Goal: Entertainment & Leisure: Consume media (video, audio)

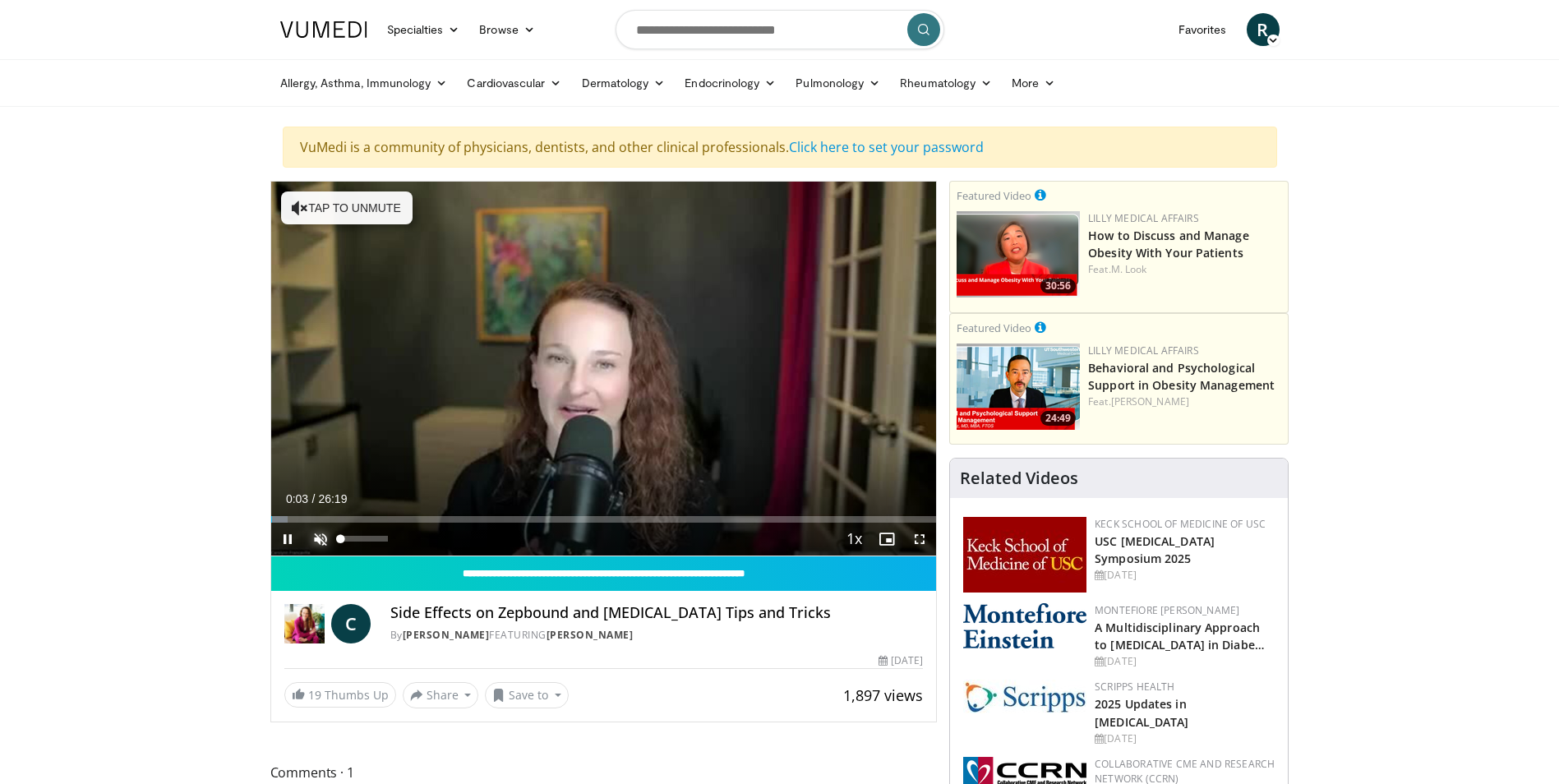
click at [319, 539] on span "Video Player" at bounding box center [320, 539] width 33 height 33
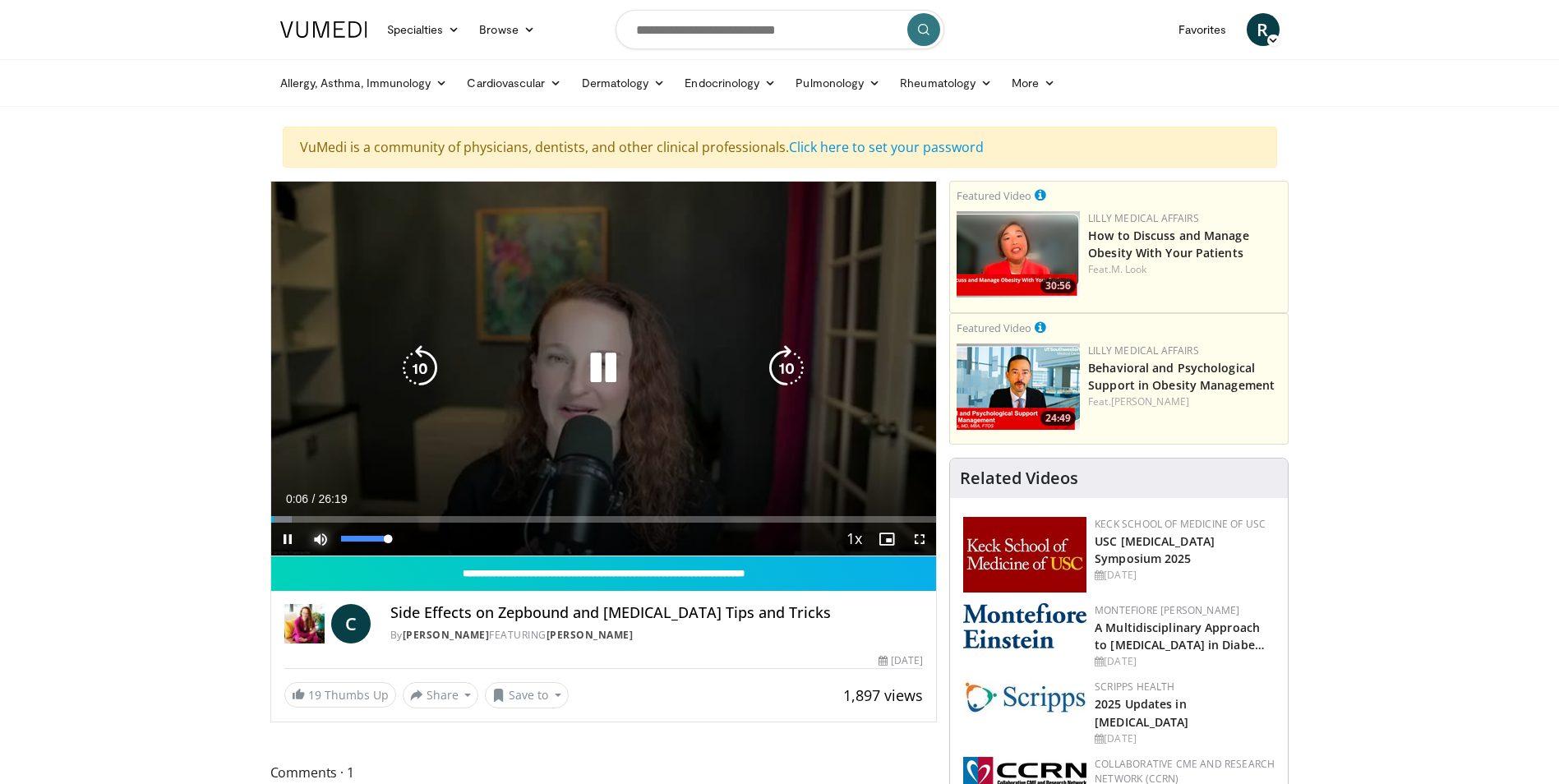
drag, startPoint x: 386, startPoint y: 539, endPoint x: 410, endPoint y: 543, distance: 24.3
click at [410, 543] on video-js "**********" at bounding box center [604, 369] width 666 height 374
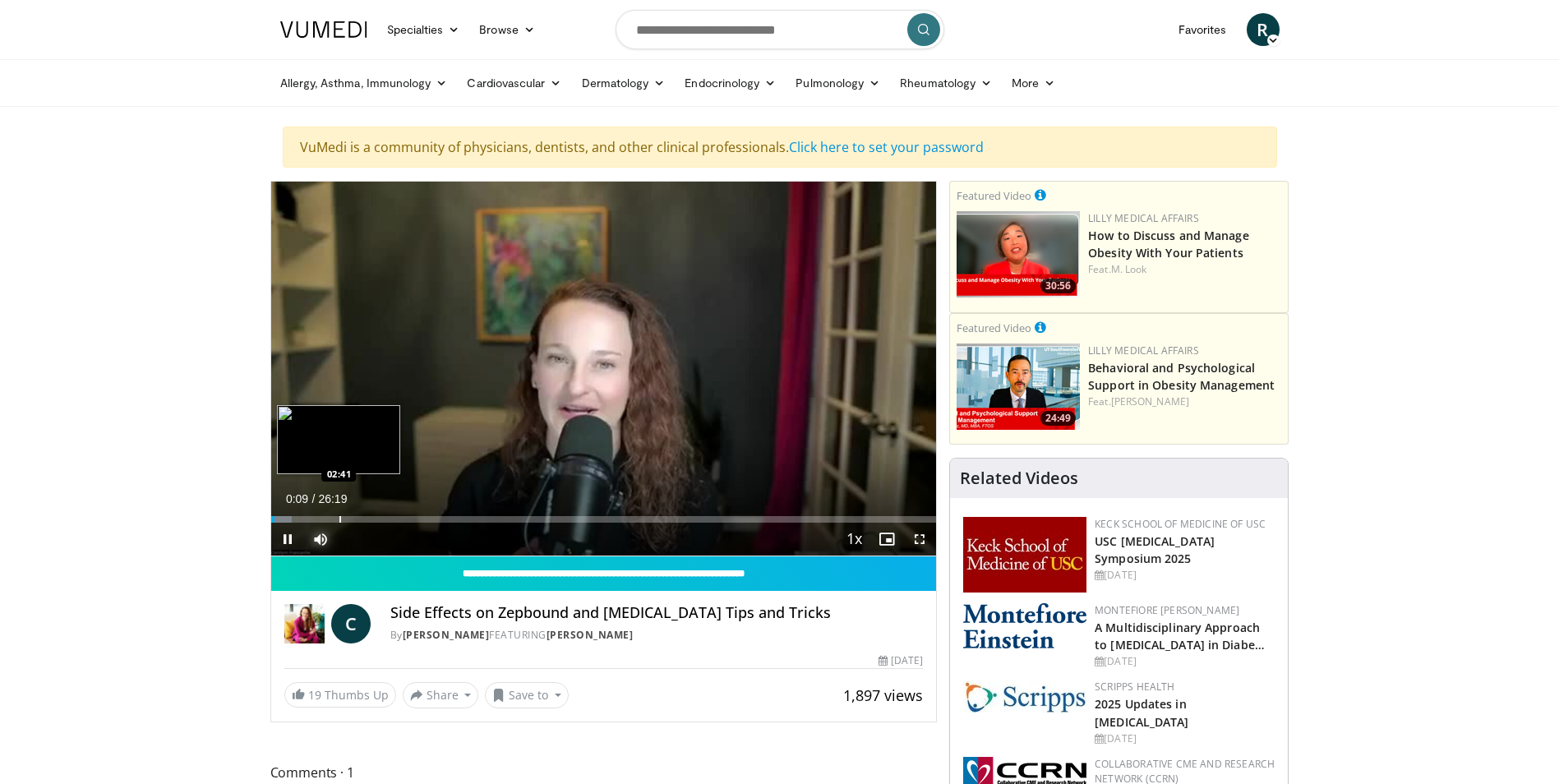
click at [338, 514] on div "Loaded : 3.16% 00:09 02:41" at bounding box center [604, 515] width 666 height 15
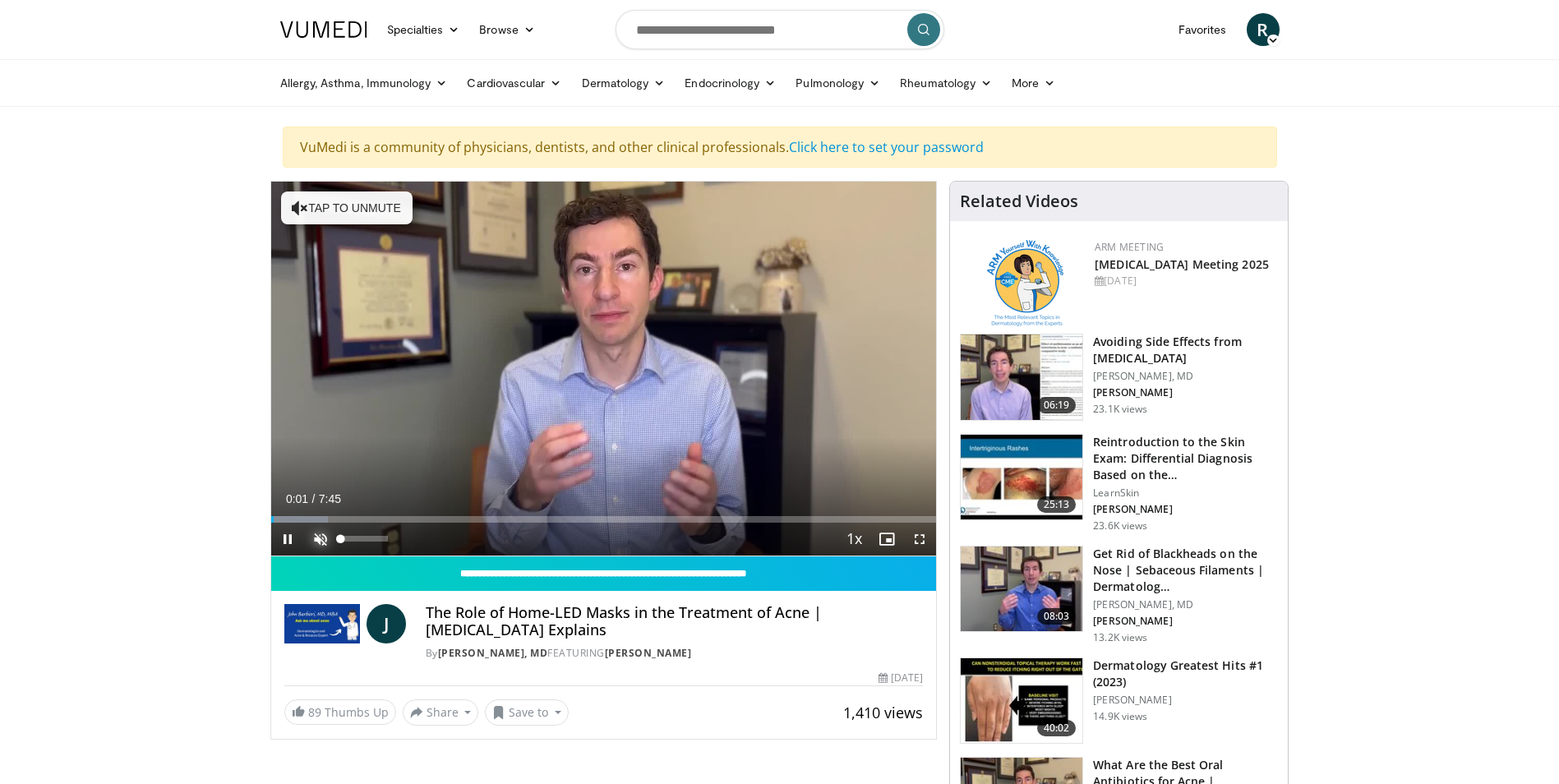
click at [313, 538] on span "Video Player" at bounding box center [320, 539] width 33 height 33
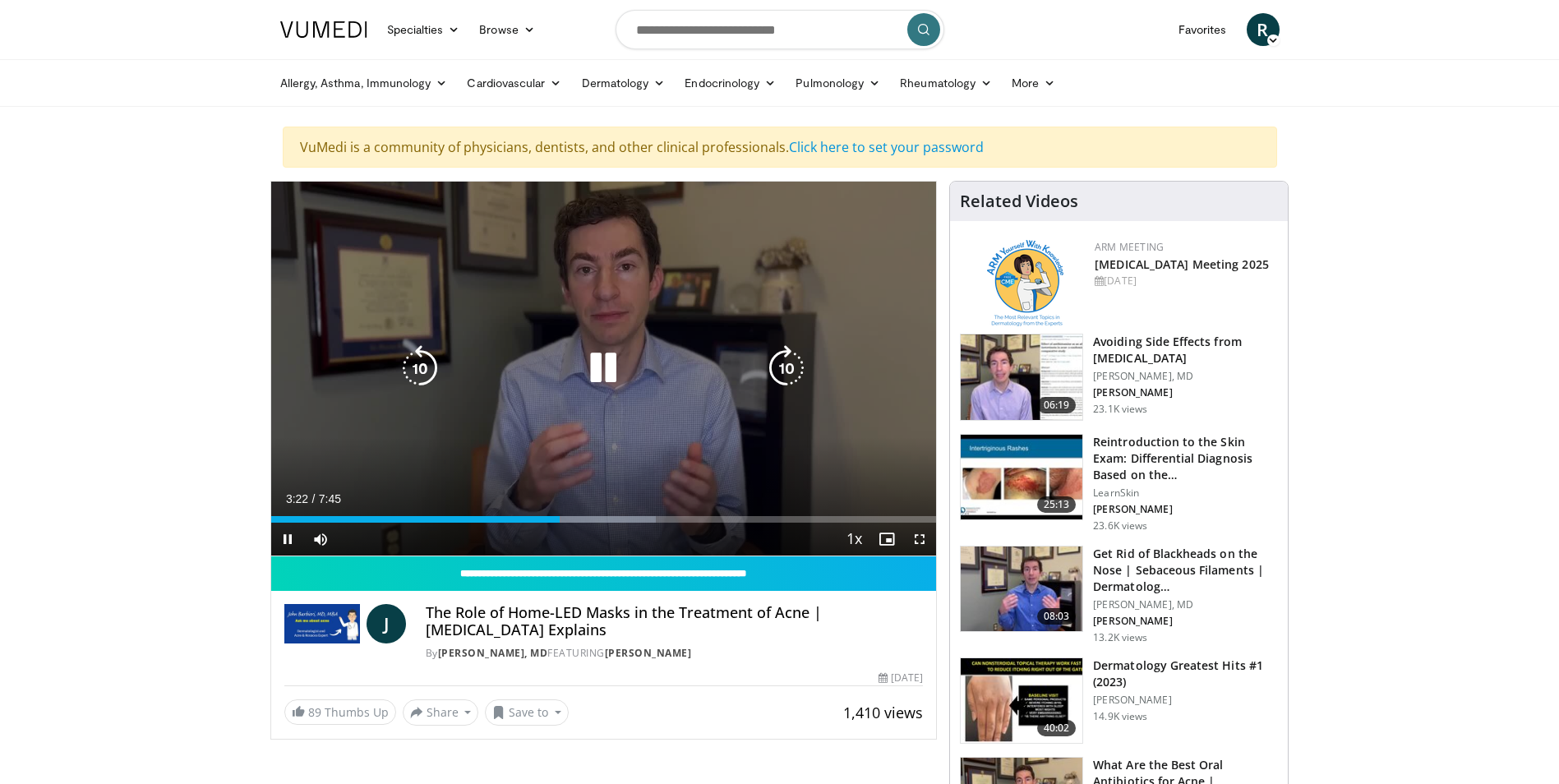
click at [612, 355] on icon "Video Player" at bounding box center [603, 368] width 46 height 46
